Goal: Task Accomplishment & Management: Use online tool/utility

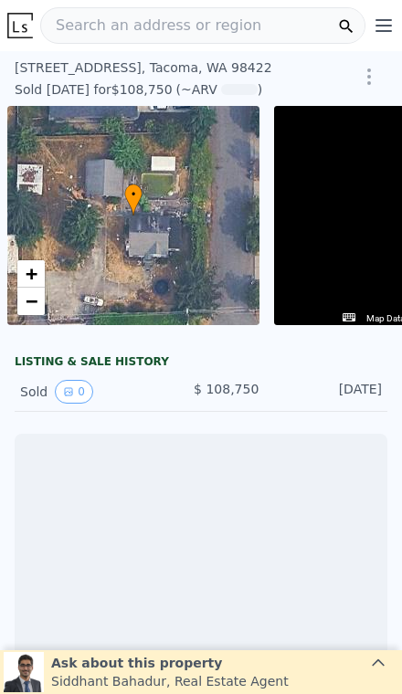
scroll to position [0, 132]
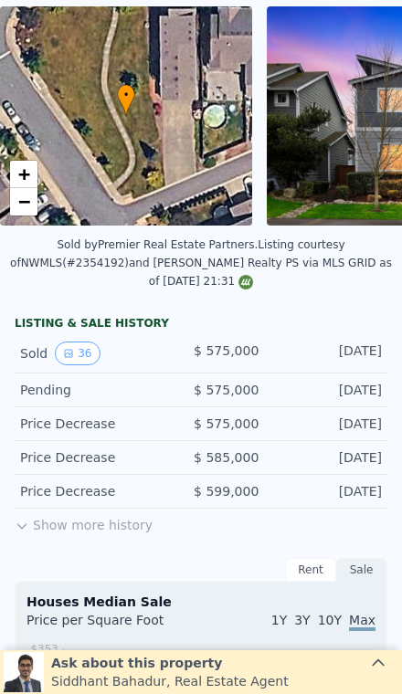
scroll to position [100, 0]
click at [77, 517] on button "Show more history" at bounding box center [84, 522] width 138 height 26
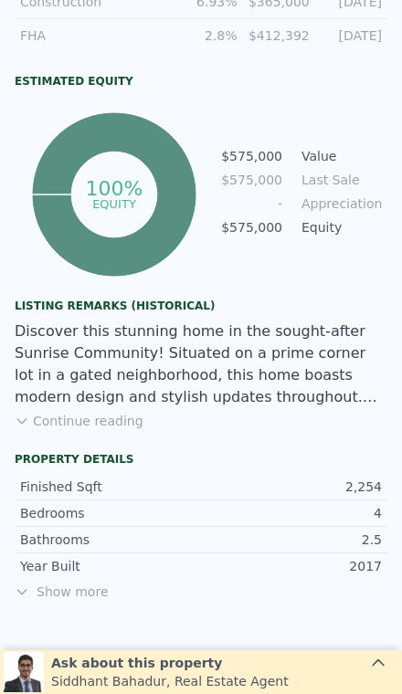
scroll to position [1288, 0]
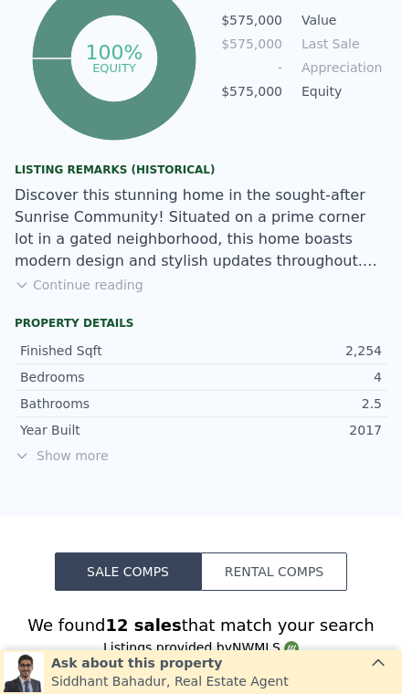
click at [59, 461] on span "Show more" at bounding box center [201, 456] width 373 height 18
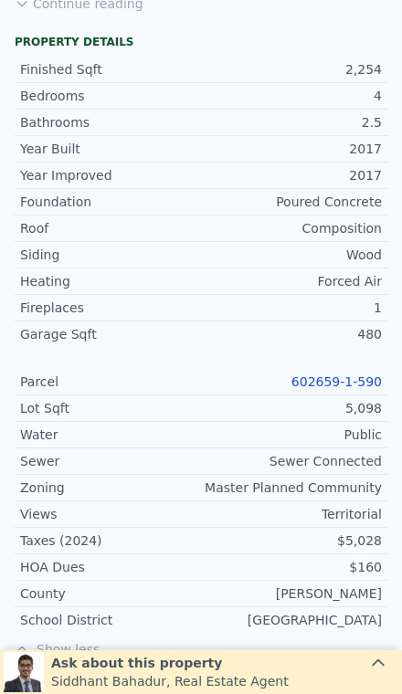
scroll to position [1738, 0]
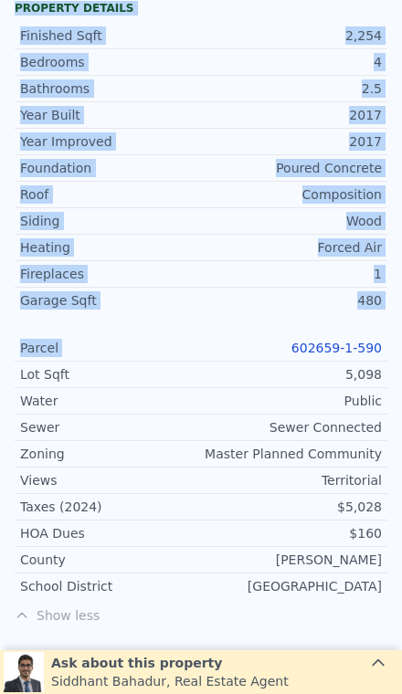
click at [274, 324] on div "Year Improved 2017 Foundation Poured Concrete Roof Composition Siding Wood Heat…" at bounding box center [201, 363] width 373 height 471
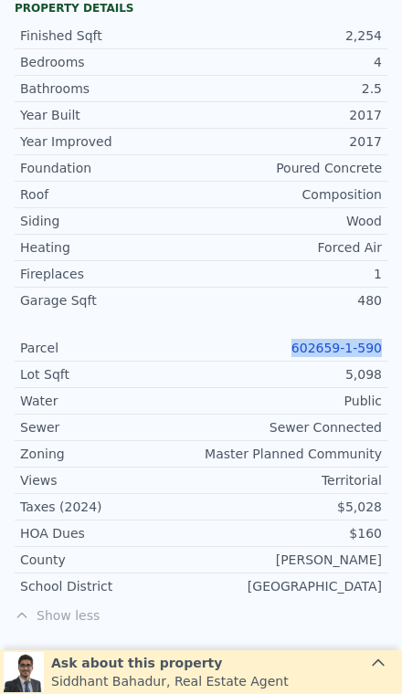
copy link "602659-1-590"
click at [284, 439] on div "Sewer Sewer Connected" at bounding box center [201, 428] width 373 height 26
click at [336, 341] on link "602659-1-590" at bounding box center [336, 348] width 90 height 15
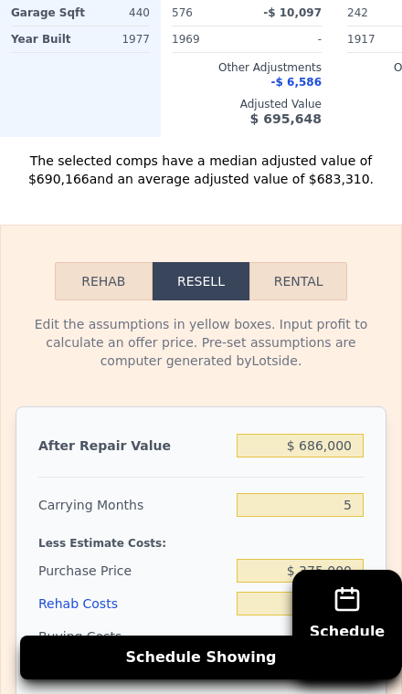
scroll to position [2926, 0]
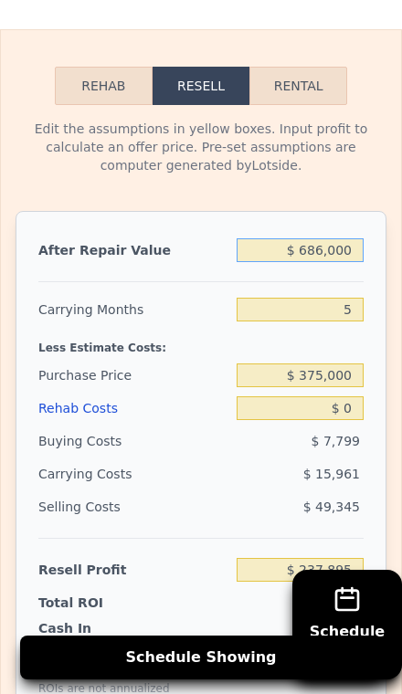
click at [332, 250] on input "$ 686,000" at bounding box center [300, 250] width 127 height 24
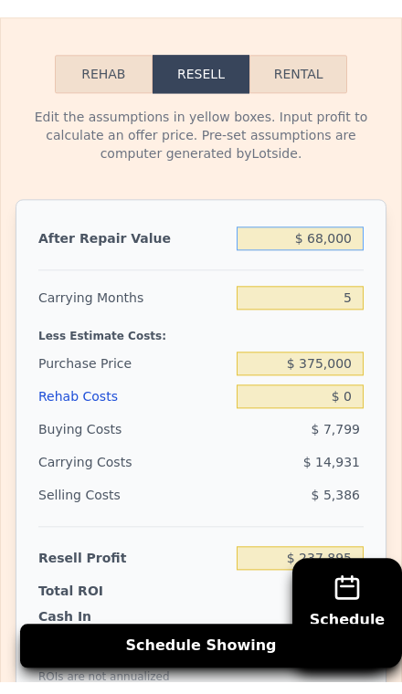
type input "$ 6,000"
type input "-$ 392,604"
type input "$ 000"
type input "-$ 398,167"
type input "$ 7,000"
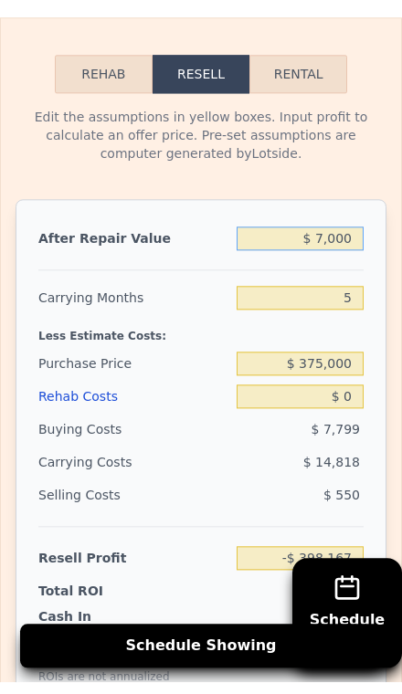
type input "-$ 391,677"
type input "$ 72,000"
type input "-$ 331,409"
type input "$ 722,000"
type input "$ 271,274"
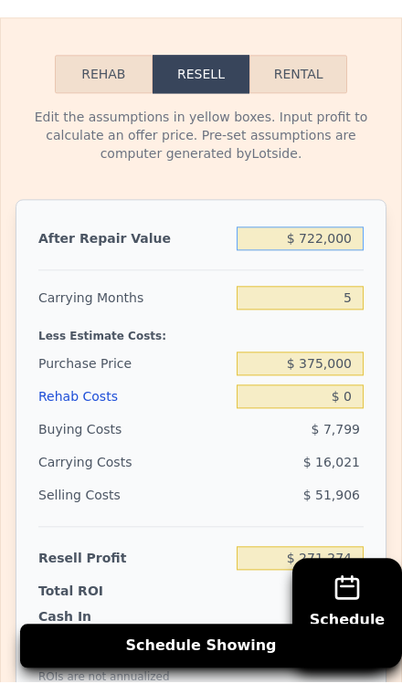
type input "$ 72,000"
type input "-$ 331,409"
type input "$ 725,000"
type input "$ 274,056"
type input "$ 725,000"
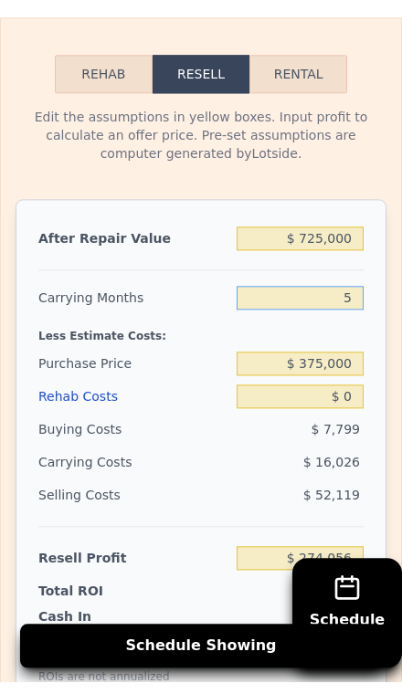
click at [345, 298] on input "5" at bounding box center [300, 310] width 127 height 24
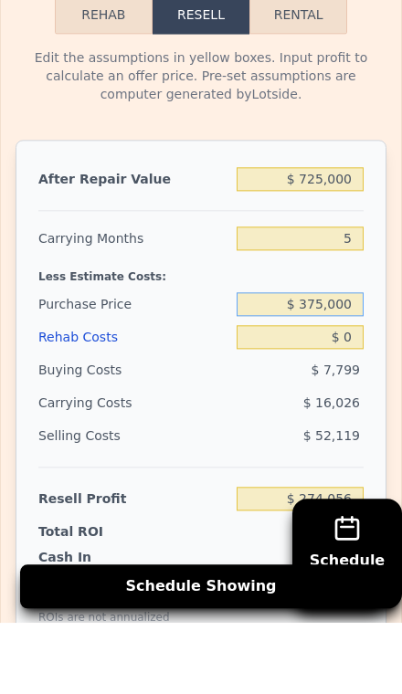
click at [347, 364] on input "$ 375,000" at bounding box center [300, 376] width 127 height 24
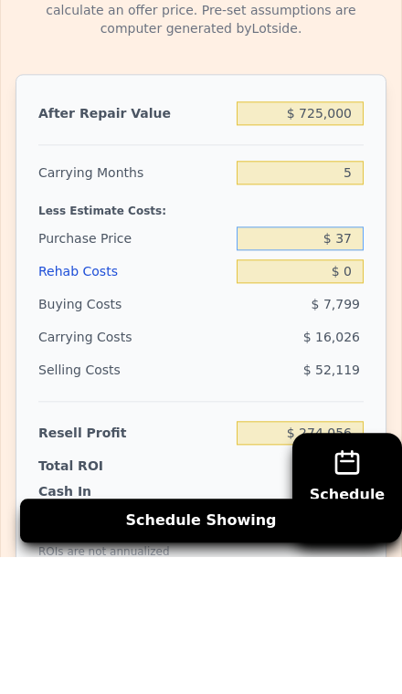
type input "$ 3"
type input "$ 400,000"
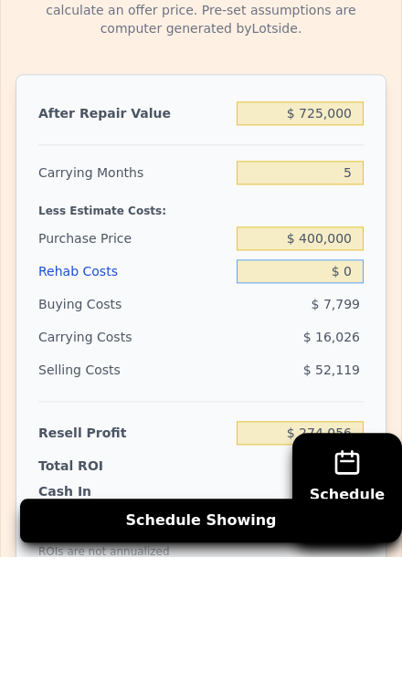
click at [339, 396] on input "$ 0" at bounding box center [300, 408] width 127 height 24
type input "$ 247,658"
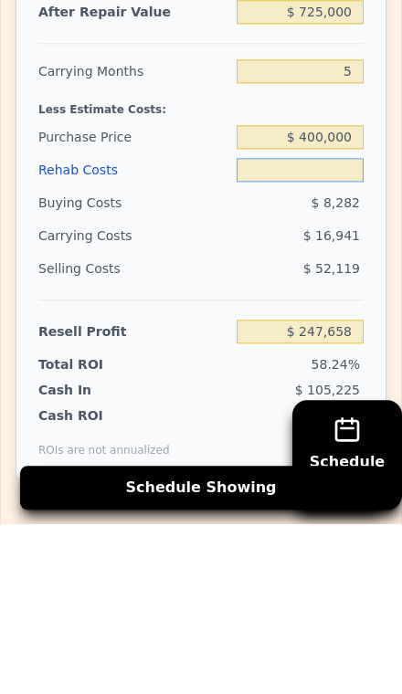
scroll to position [3013, 0]
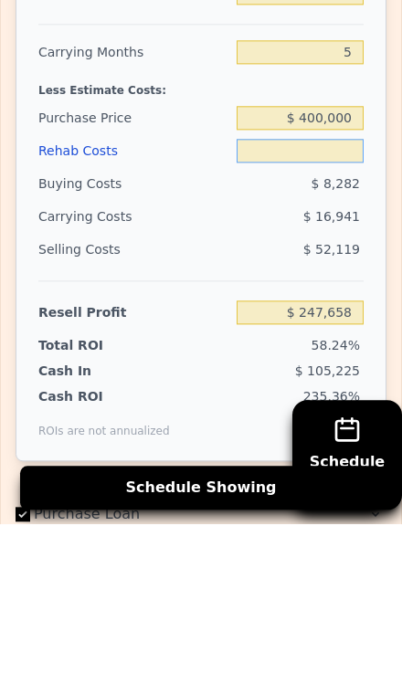
type input "$ 1"
type input "$ 247,657"
type input "$ 12"
type input "$ 247,646"
type input "$ 120"
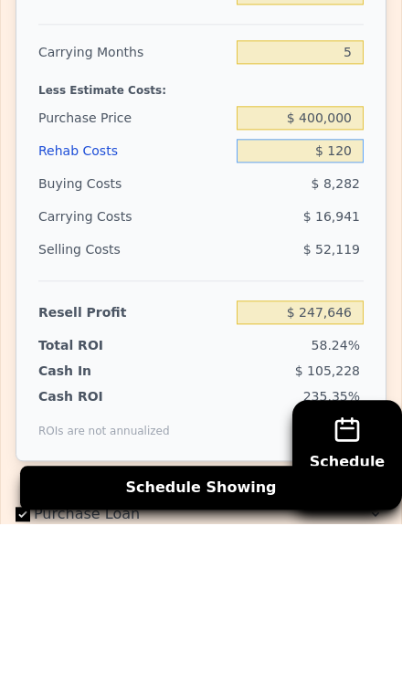
type input "$ 247,531"
type input "$ 1,200"
type input "$ 246,394"
type input "$ 12,000"
type input "$ 235,026"
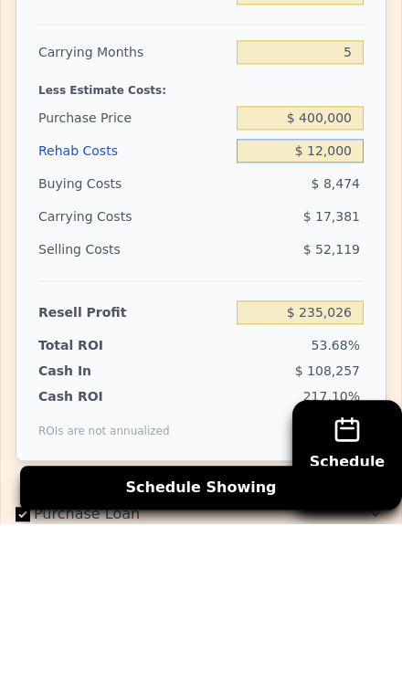
type input "$ 120,000"
type input "$ 121,338"
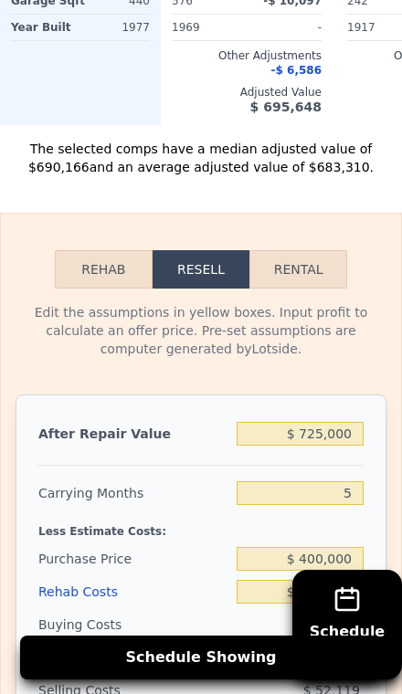
scroll to position [2741, 0]
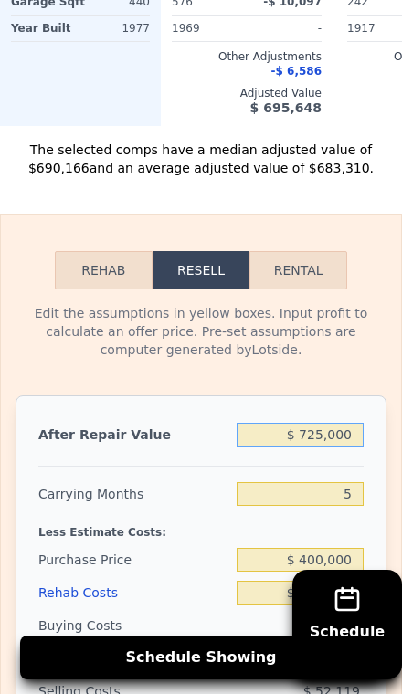
click at [336, 432] on input "$ 725,000" at bounding box center [300, 435] width 127 height 24
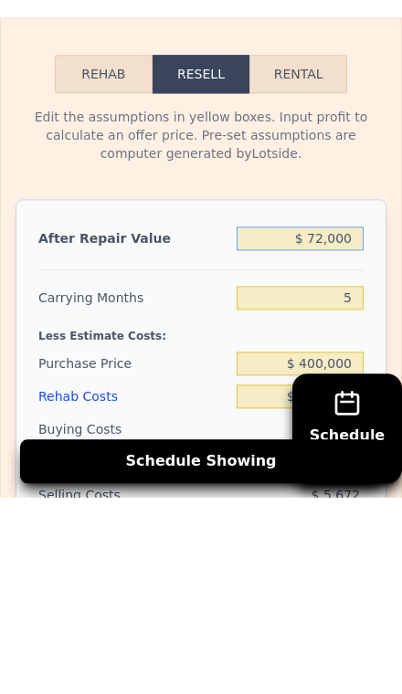
type input "$ 7,000"
type input "-$ 484,127"
type input "$ 000"
type input "-$ 550,885"
type input "$ 6,000"
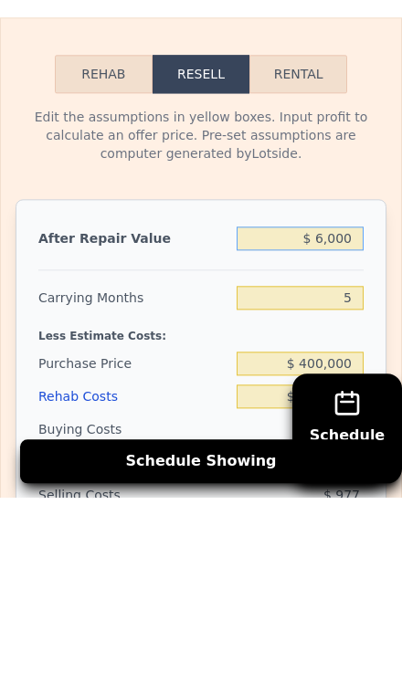
type input "-$ 545,322"
type input "$ 69,000"
type input "-$ 486,908"
type input "$ 699,000"
type input "$ 97,230"
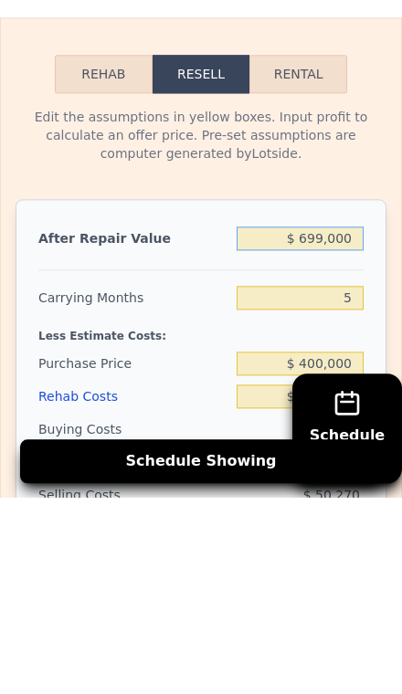
type input "$ 699,000"
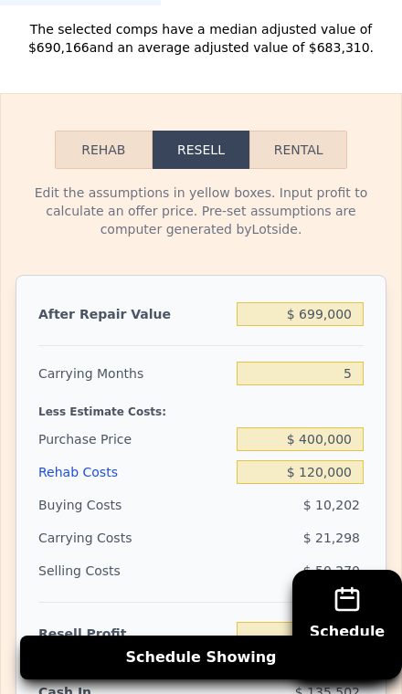
scroll to position [2863, 0]
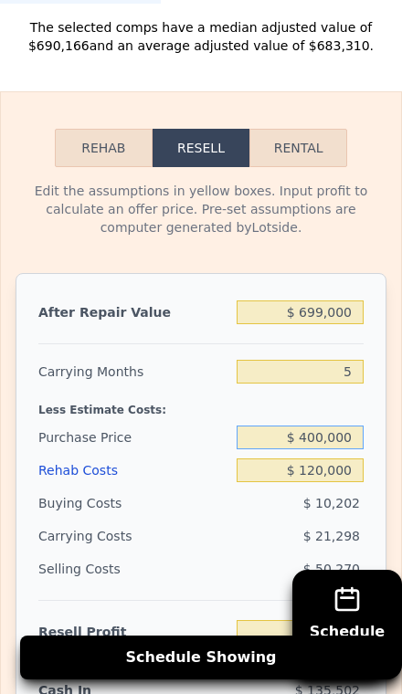
click at [353, 436] on input "$ 400,000" at bounding box center [300, 438] width 127 height 24
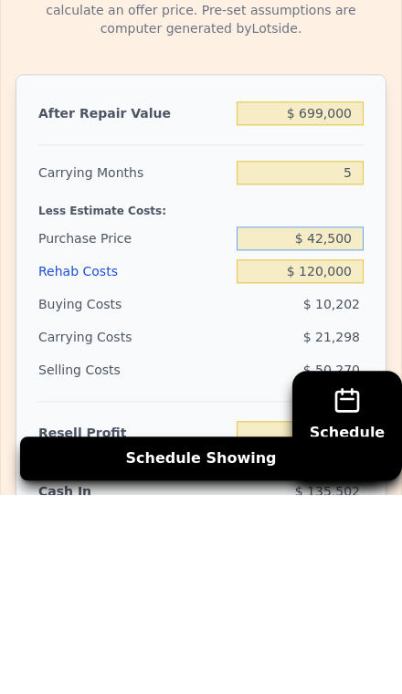
type input "$ 425,000"
type input "$ 70,827"
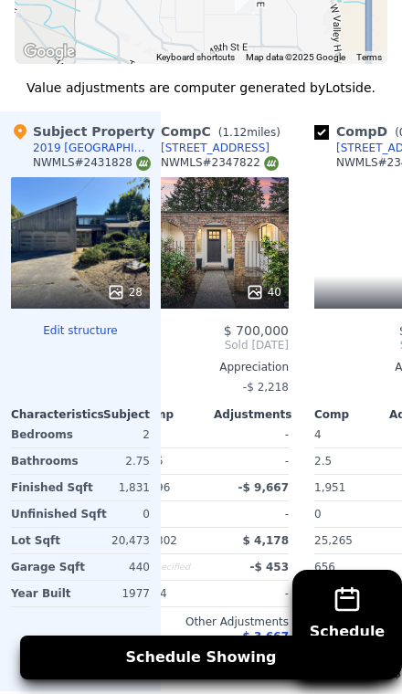
scroll to position [0, 399]
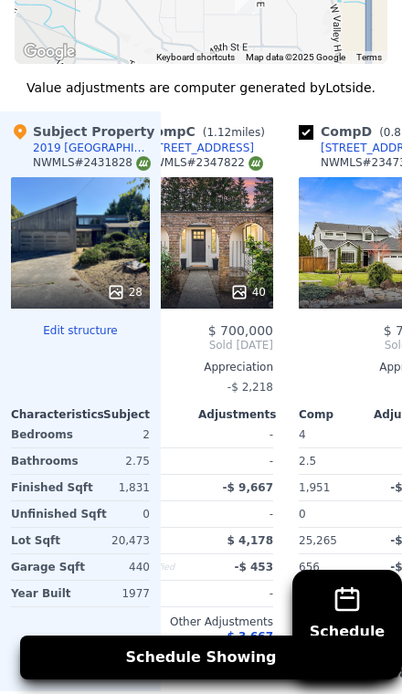
click at [211, 224] on div "40" at bounding box center [198, 243] width 150 height 132
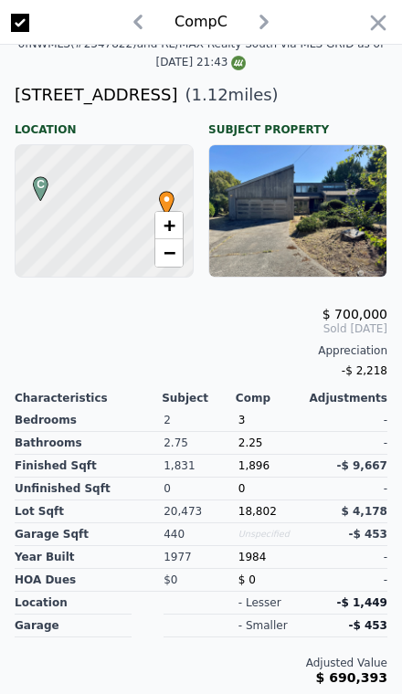
scroll to position [261, 0]
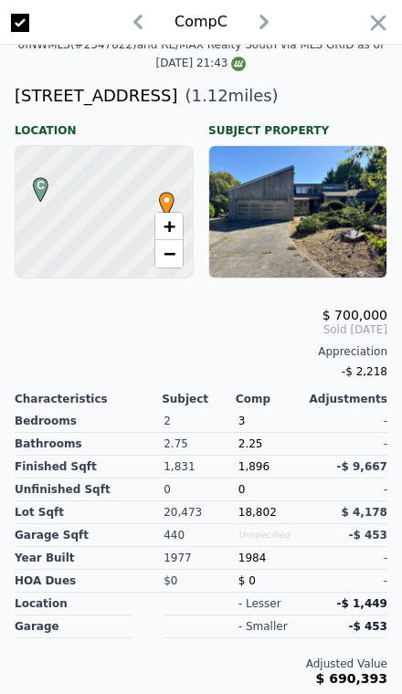
click at [272, 213] on div at bounding box center [297, 212] width 177 height 132
click at [279, 178] on div at bounding box center [297, 212] width 177 height 132
